Goal: Transaction & Acquisition: Download file/media

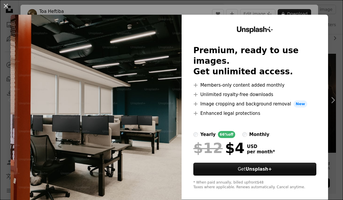
scroll to position [93, 0]
click at [327, 8] on div "An X shape Unsplash+ Premium, ready to use images. Get unlimited access. A plus…" at bounding box center [171, 100] width 343 height 200
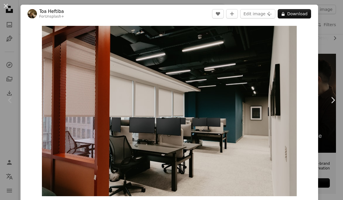
click at [338, 25] on div "An X shape Chevron left Chevron right Toa Heftiba For Unsplash+ A heart A plus …" at bounding box center [171, 100] width 343 height 200
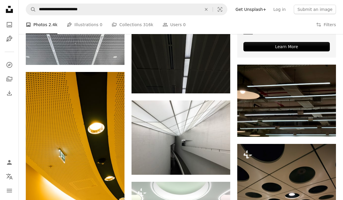
scroll to position [232, 0]
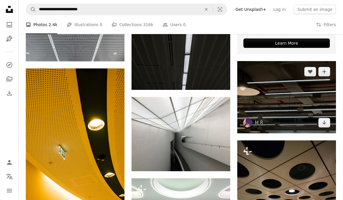
click at [292, 96] on img at bounding box center [286, 97] width 99 height 72
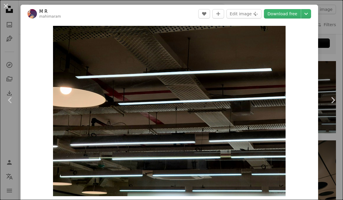
click at [340, 24] on div "An X shape Chevron left Chevron right M R mahimaram A heart A plus sign Edit im…" at bounding box center [171, 100] width 343 height 200
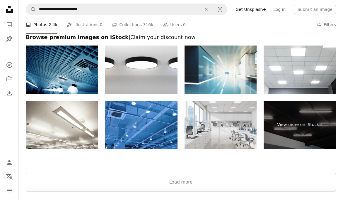
scroll to position [982, 0]
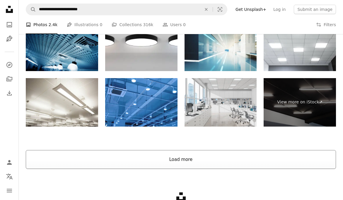
click at [189, 158] on button "Load more" at bounding box center [181, 159] width 310 height 19
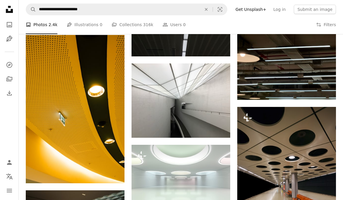
scroll to position [266, 0]
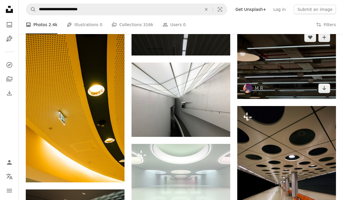
click at [291, 84] on img at bounding box center [286, 63] width 99 height 72
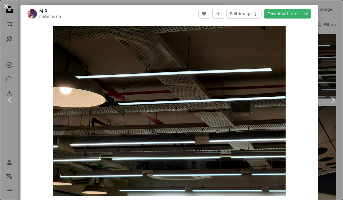
click at [333, 64] on div "An X shape Chevron left Chevron right M R mahimaram A heart A plus sign Edit im…" at bounding box center [171, 100] width 343 height 200
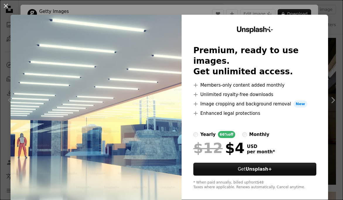
scroll to position [7800, 0]
click at [311, 6] on div "An X shape Unsplash+ Premium, ready to use images. Get unlimited access. A plus…" at bounding box center [171, 100] width 343 height 200
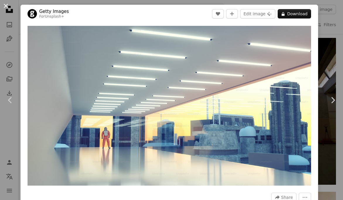
click at [7, 4] on button "An X shape" at bounding box center [5, 5] width 7 height 7
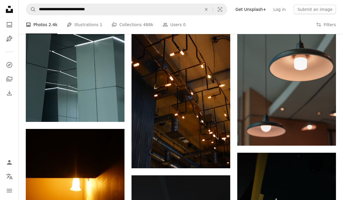
scroll to position [8132, 0]
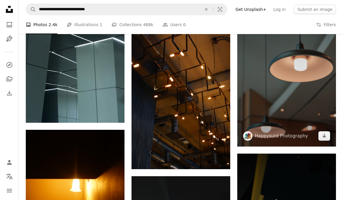
click at [295, 73] on img at bounding box center [286, 72] width 99 height 148
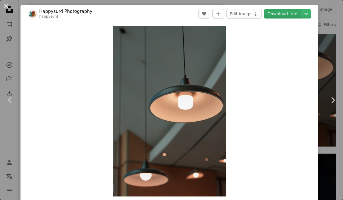
click at [280, 16] on link "Download free" at bounding box center [282, 13] width 37 height 9
